Goal: Find contact information: Find contact information

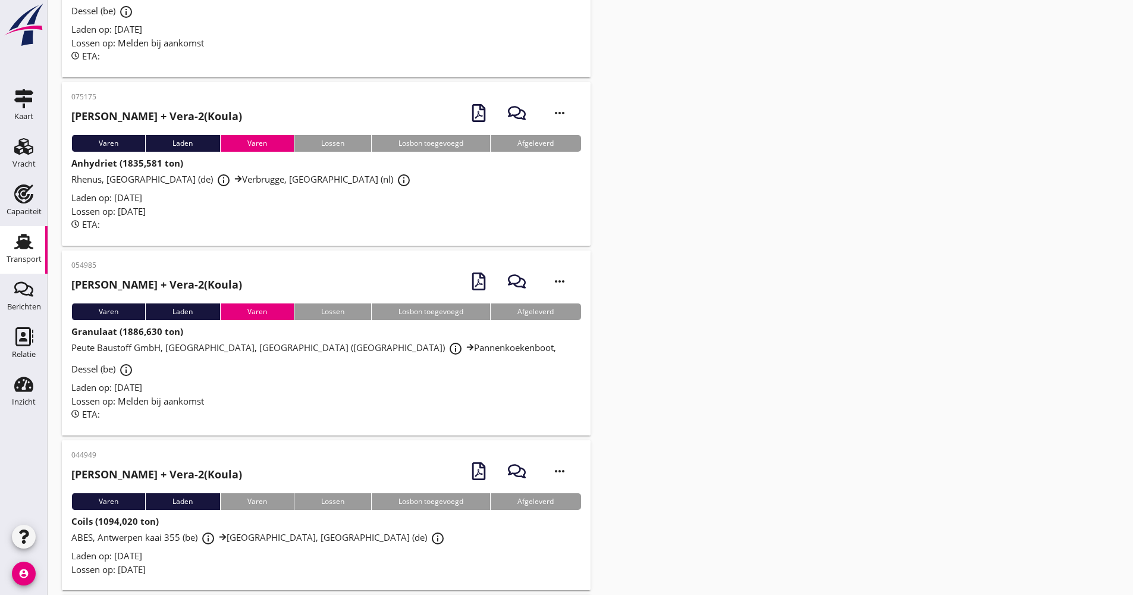
scroll to position [476, 0]
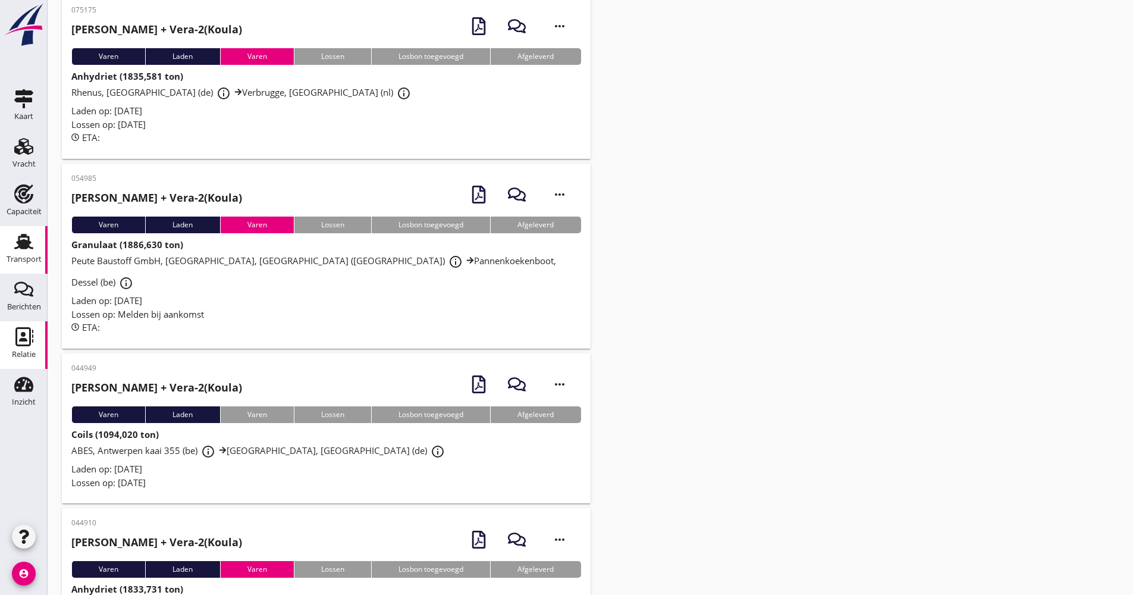
click at [29, 337] on icon "Relatie" at bounding box center [23, 336] width 19 height 19
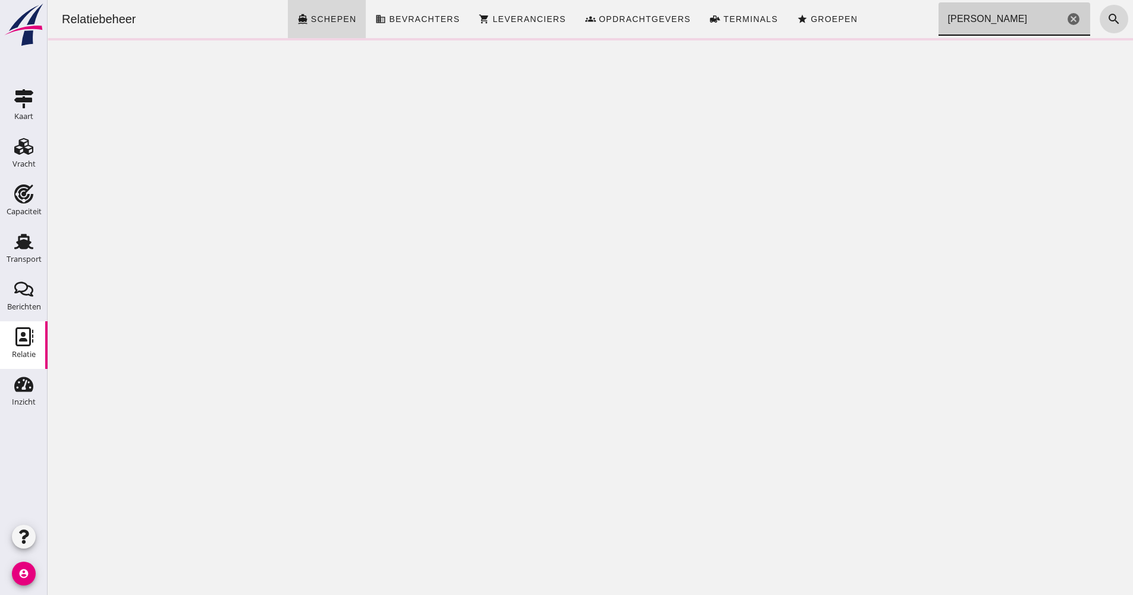
drag, startPoint x: 983, startPoint y: 17, endPoint x: 908, endPoint y: 11, distance: 75.7
click at [908, 12] on div "Relatiebeheer directions_boat Schepen business Bevrachters shopping_cart Levera…" at bounding box center [590, 19] width 1076 height 38
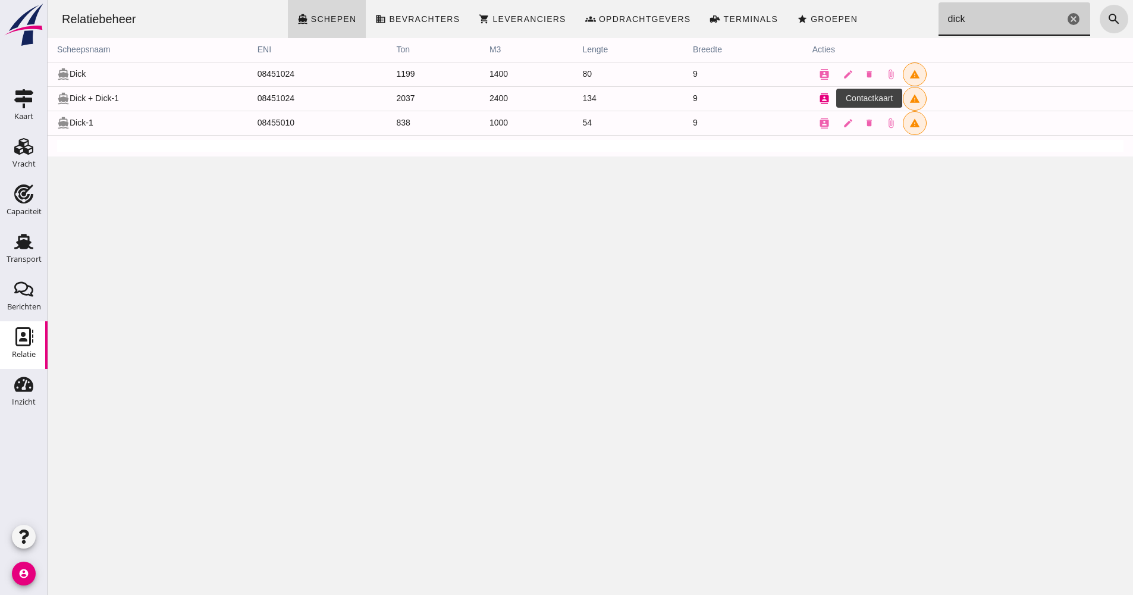
type input "dick"
click at [819, 96] on icon "contacts" at bounding box center [824, 98] width 11 height 11
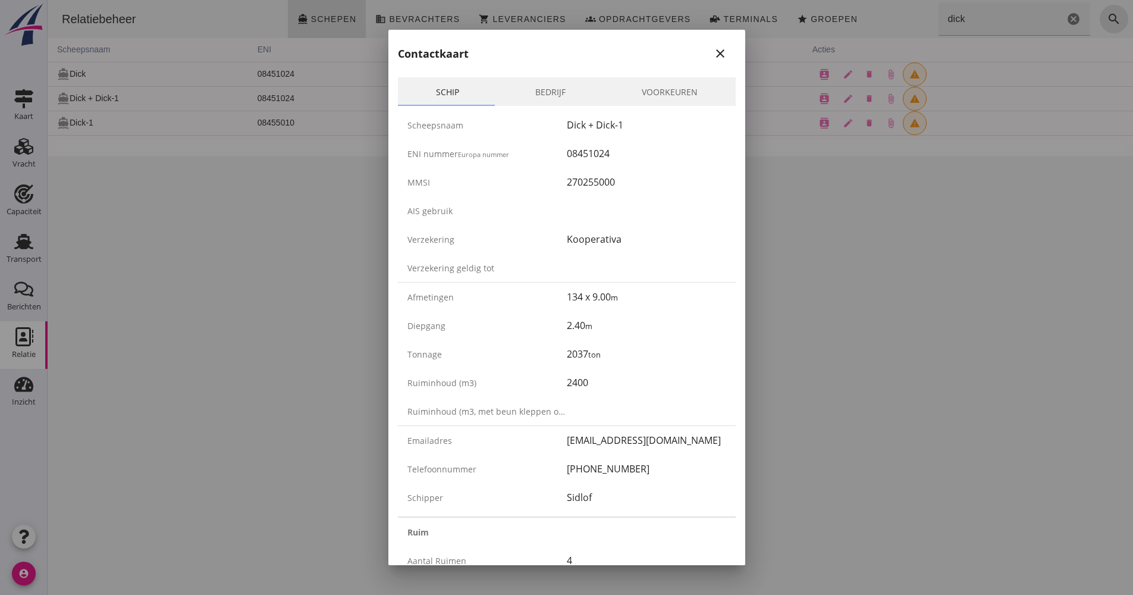
drag, startPoint x: 653, startPoint y: 468, endPoint x: 550, endPoint y: 463, distance: 103.0
click at [549, 464] on div "Telefoonnummer [PHONE_NUMBER]" at bounding box center [567, 468] width 338 height 29
drag, startPoint x: 550, startPoint y: 463, endPoint x: 575, endPoint y: 463, distance: 24.4
copy div "[PHONE_NUMBER]"
click at [714, 58] on icon "close" at bounding box center [720, 53] width 14 height 14
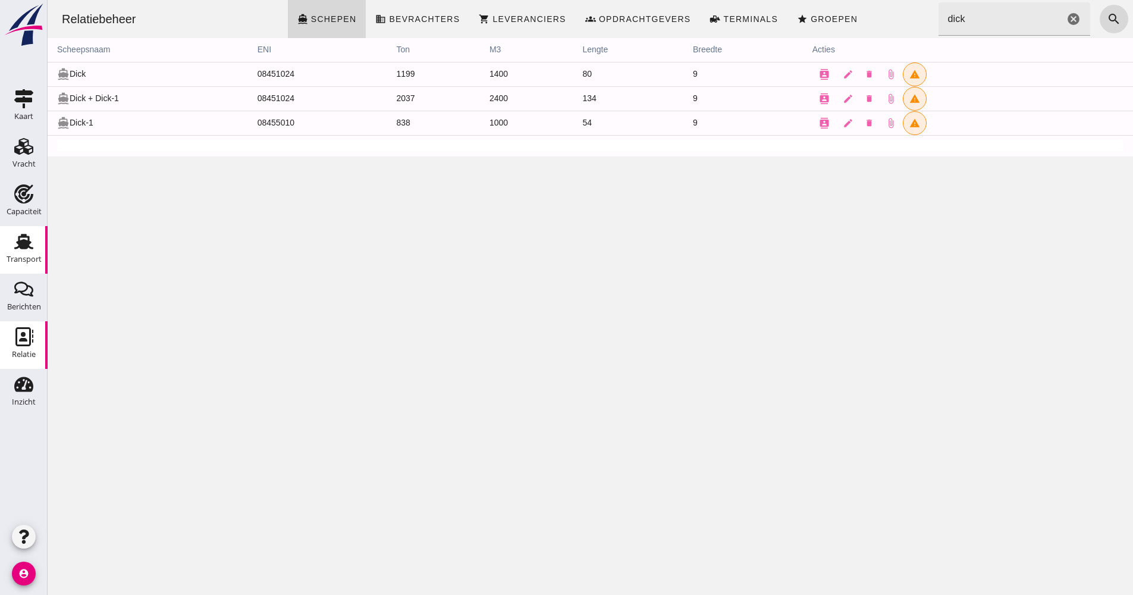
click at [34, 246] on div "Transport" at bounding box center [24, 241] width 29 height 19
